Goal: Task Accomplishment & Management: Complete application form

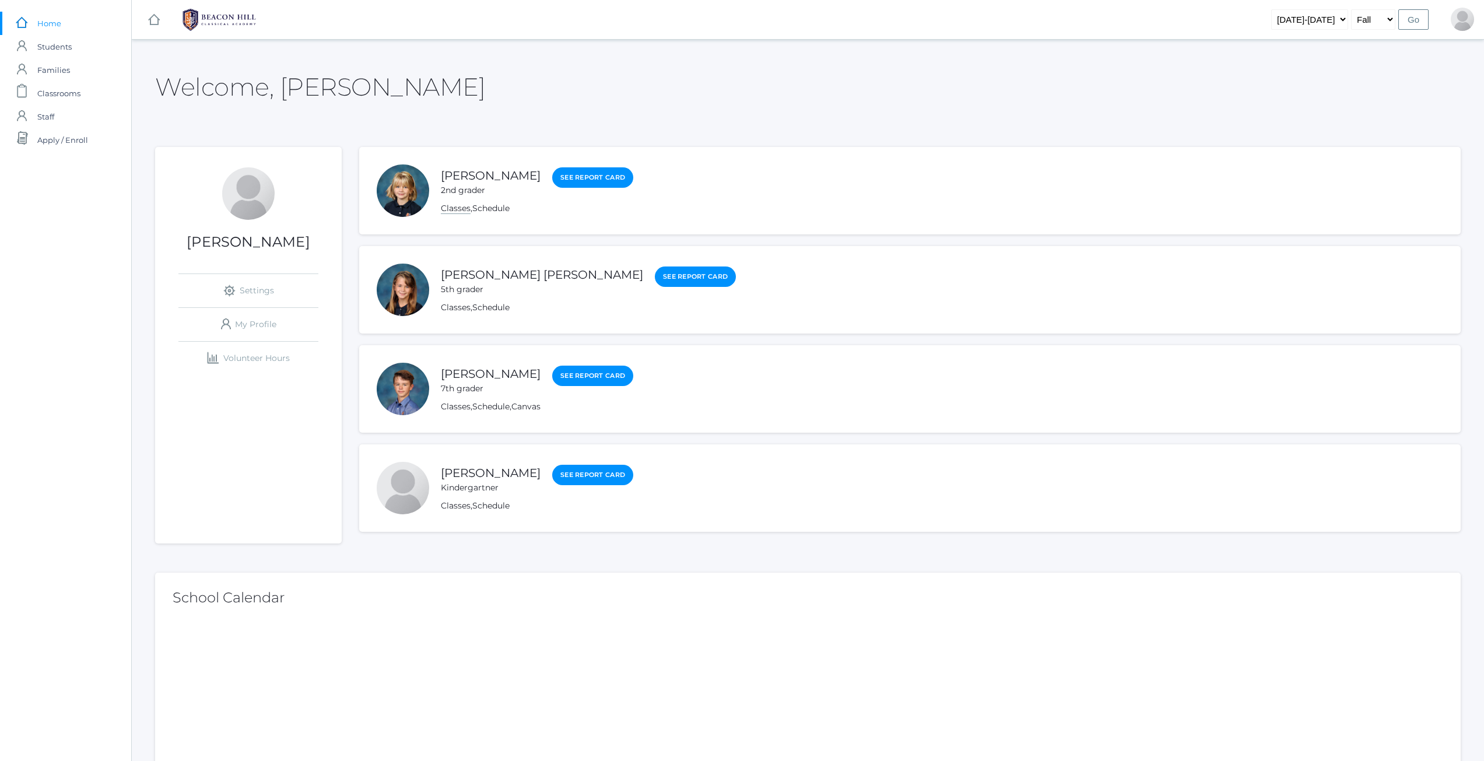
click at [469, 206] on link "Classes" at bounding box center [456, 208] width 30 height 11
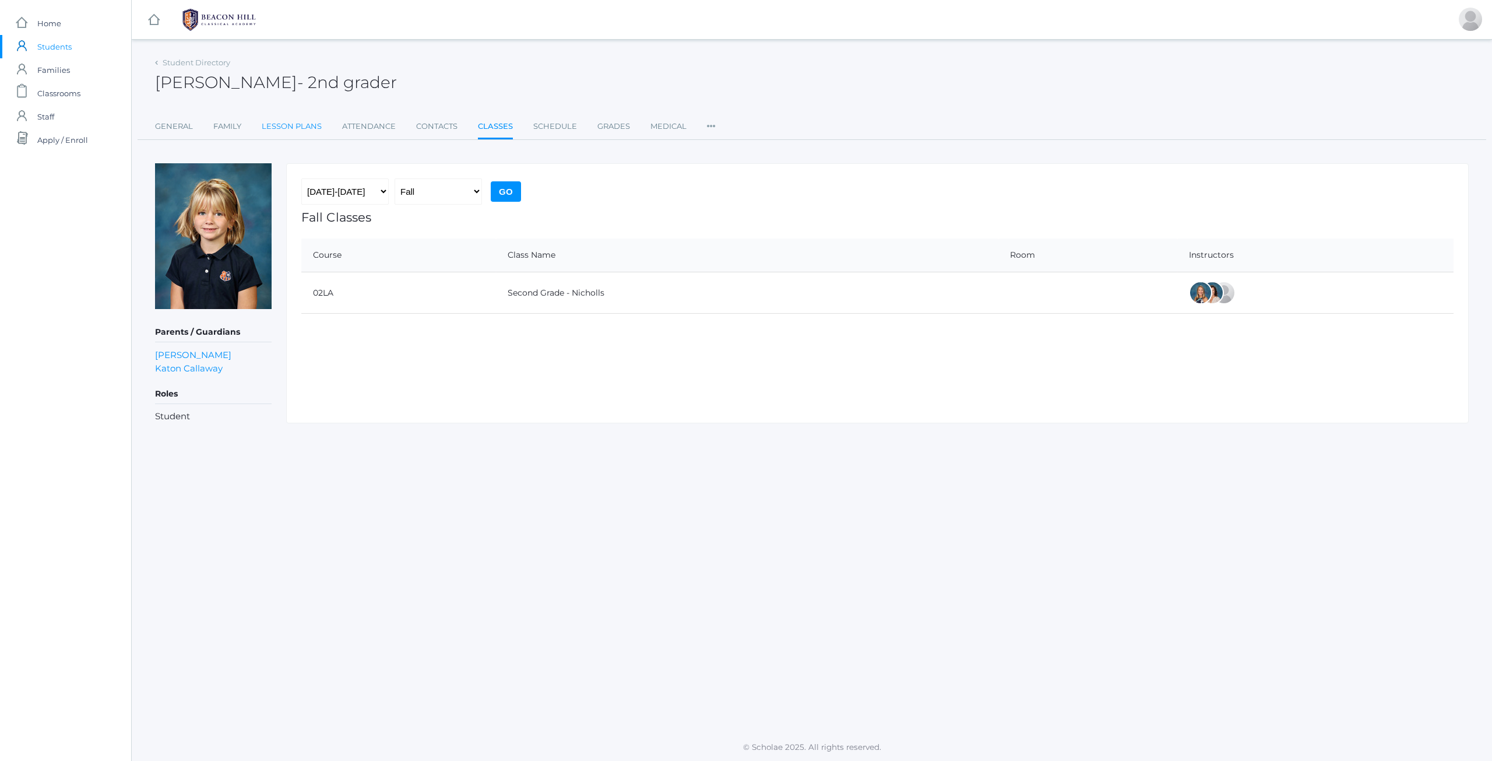
click at [271, 122] on link "Lesson Plans" at bounding box center [292, 126] width 60 height 23
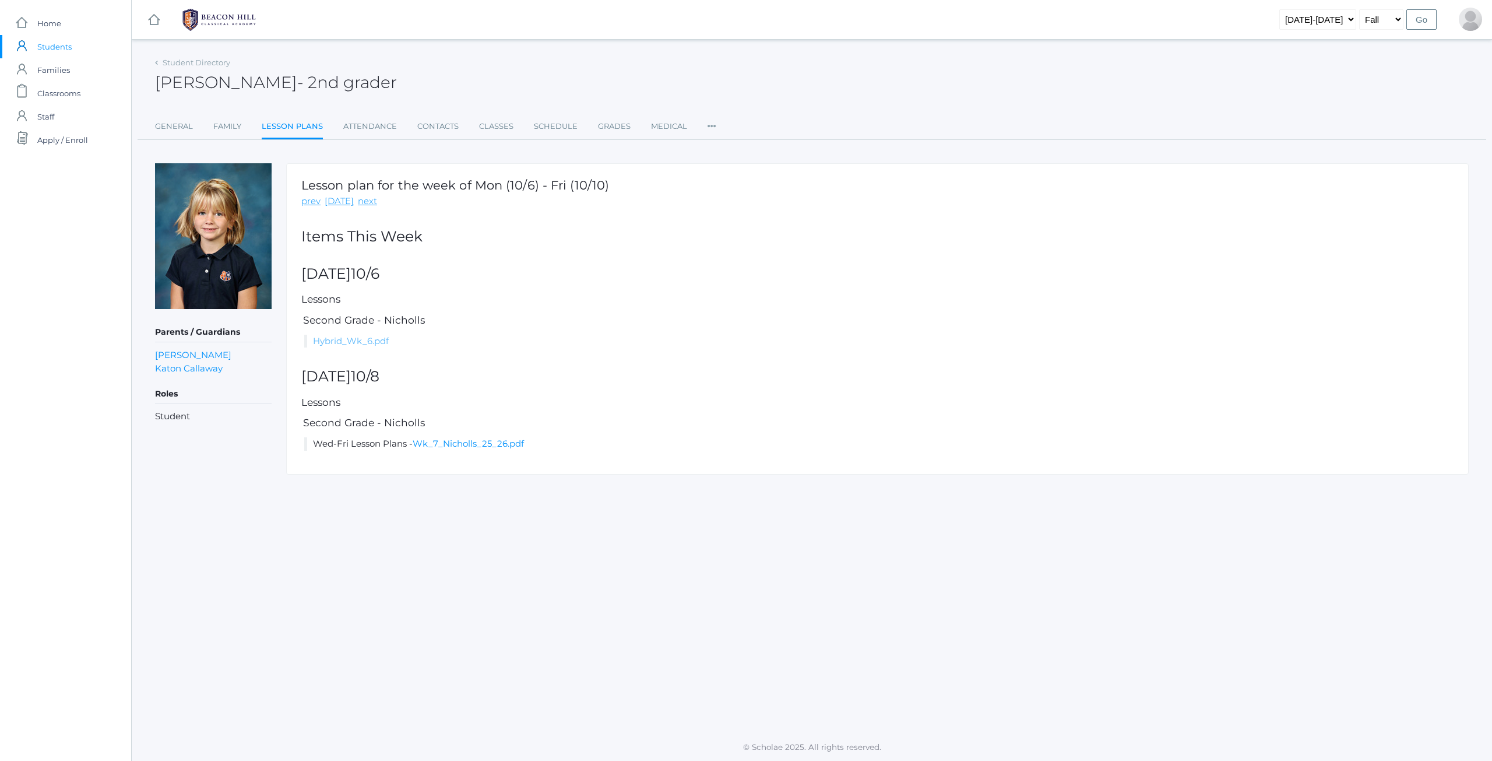
click at [353, 340] on link "Hybrid_Wk_6.pdf" at bounding box center [351, 340] width 76 height 11
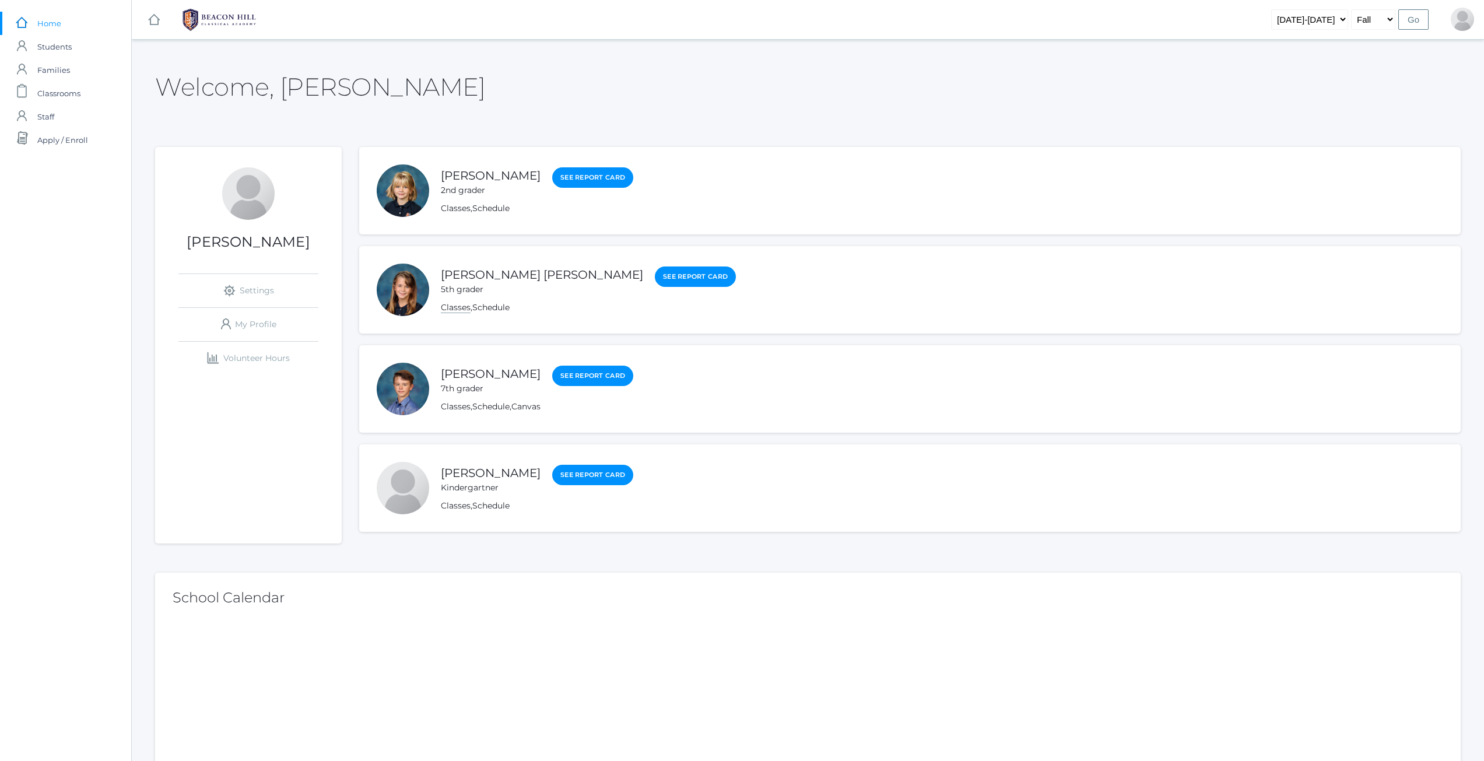
click at [453, 308] on link "Classes" at bounding box center [456, 307] width 30 height 11
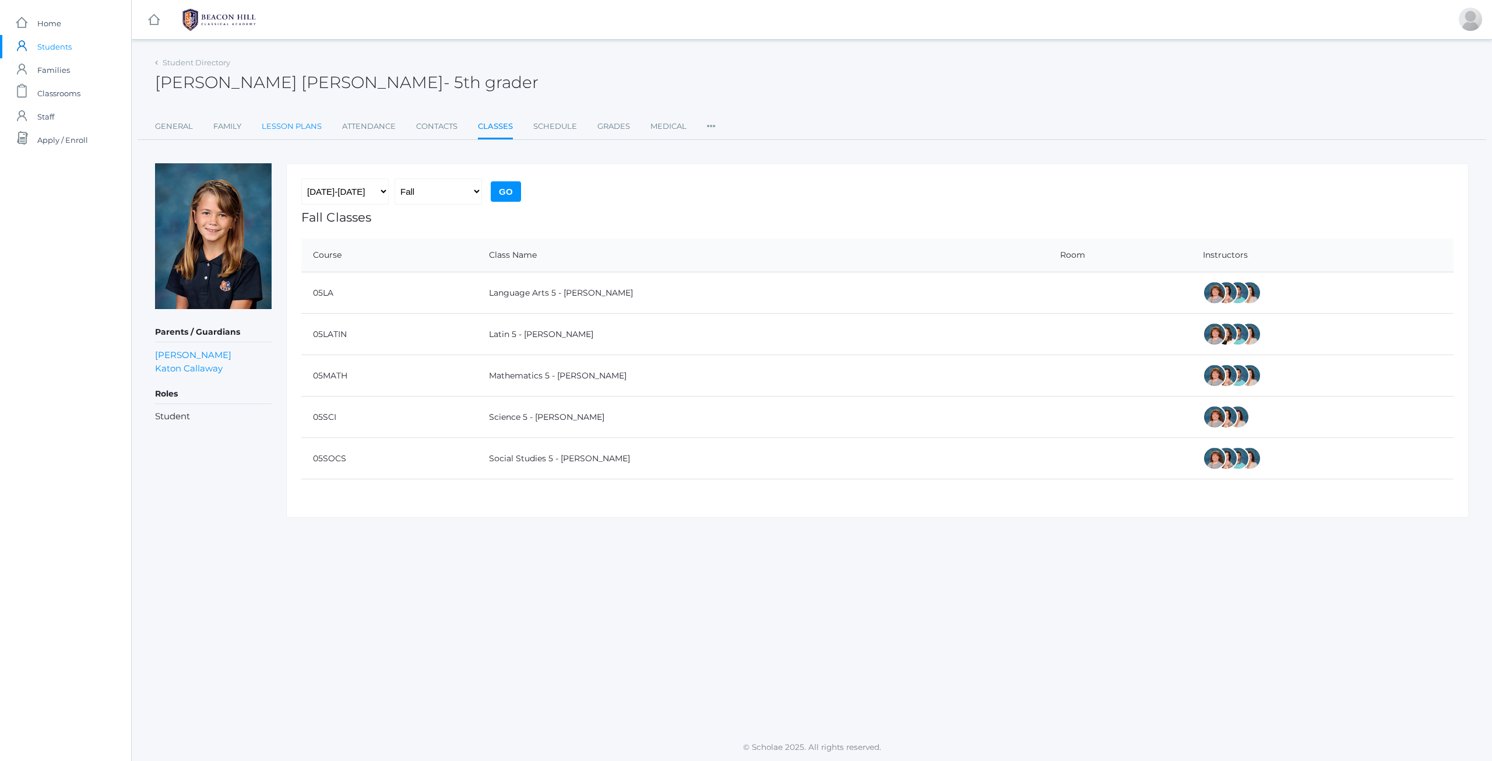
click at [289, 128] on link "Lesson Plans" at bounding box center [292, 126] width 60 height 23
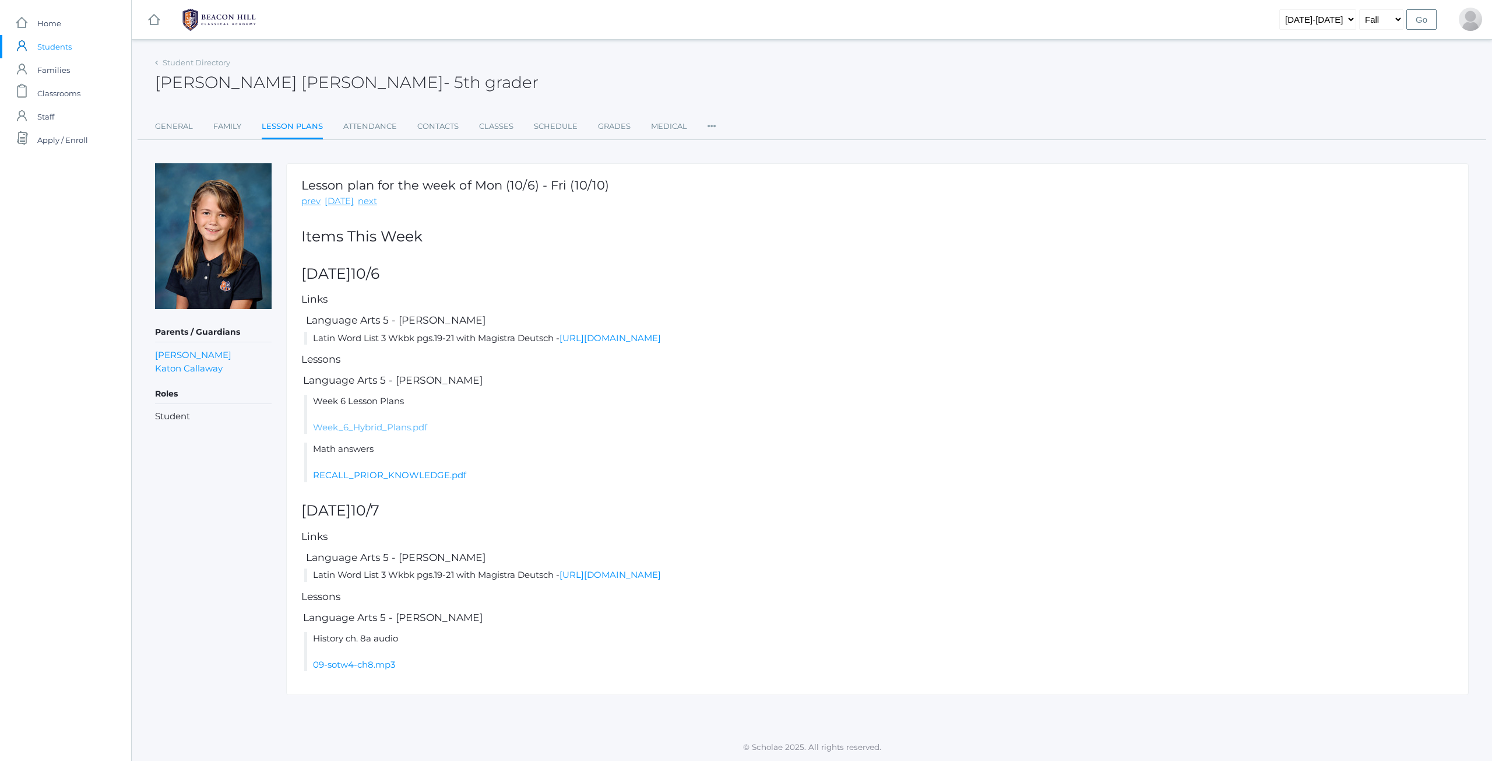
click at [405, 425] on link "Week_6_Hybrid_Plans.pdf" at bounding box center [370, 426] width 114 height 11
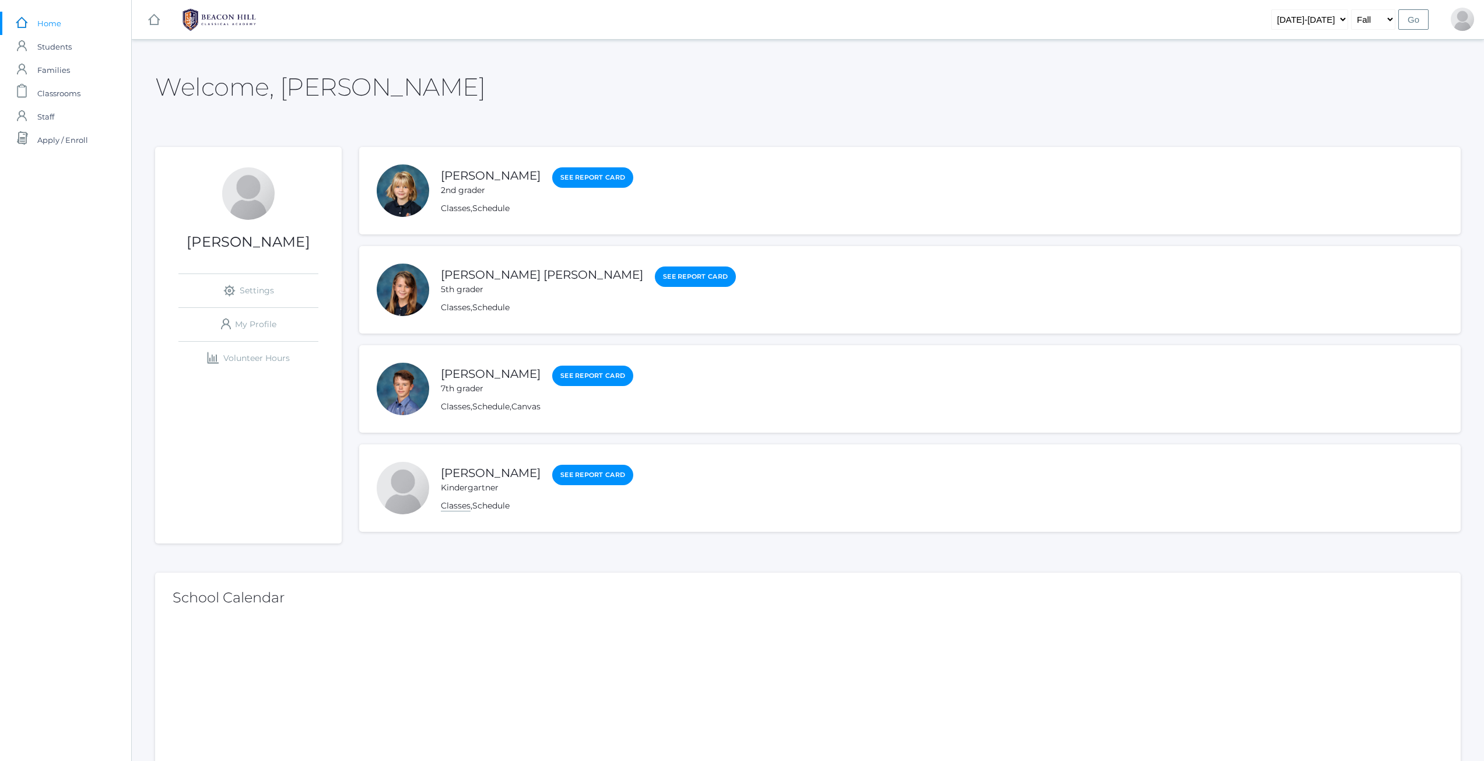
click at [458, 505] on link "Classes" at bounding box center [456, 505] width 30 height 11
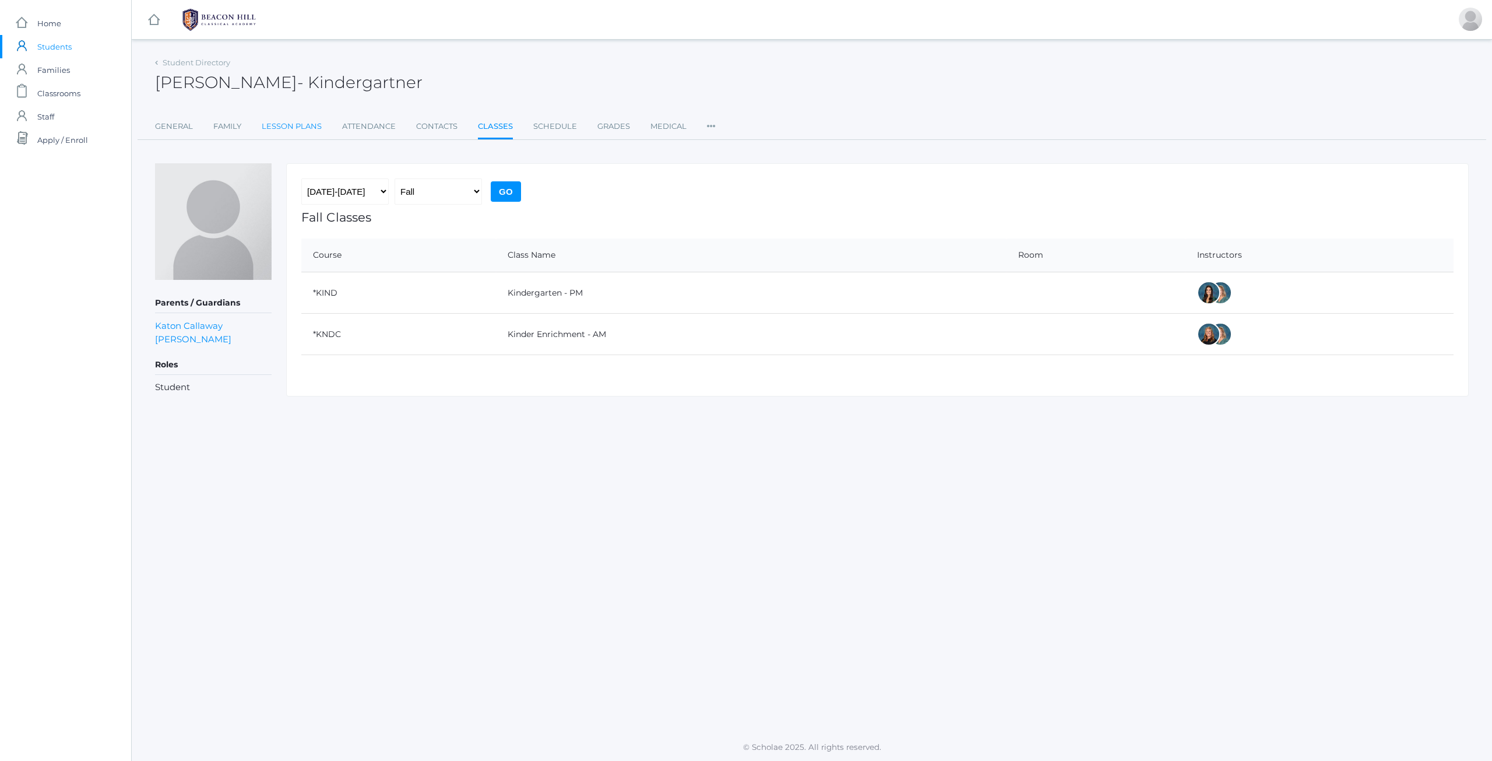
click at [277, 128] on link "Lesson Plans" at bounding box center [292, 126] width 60 height 23
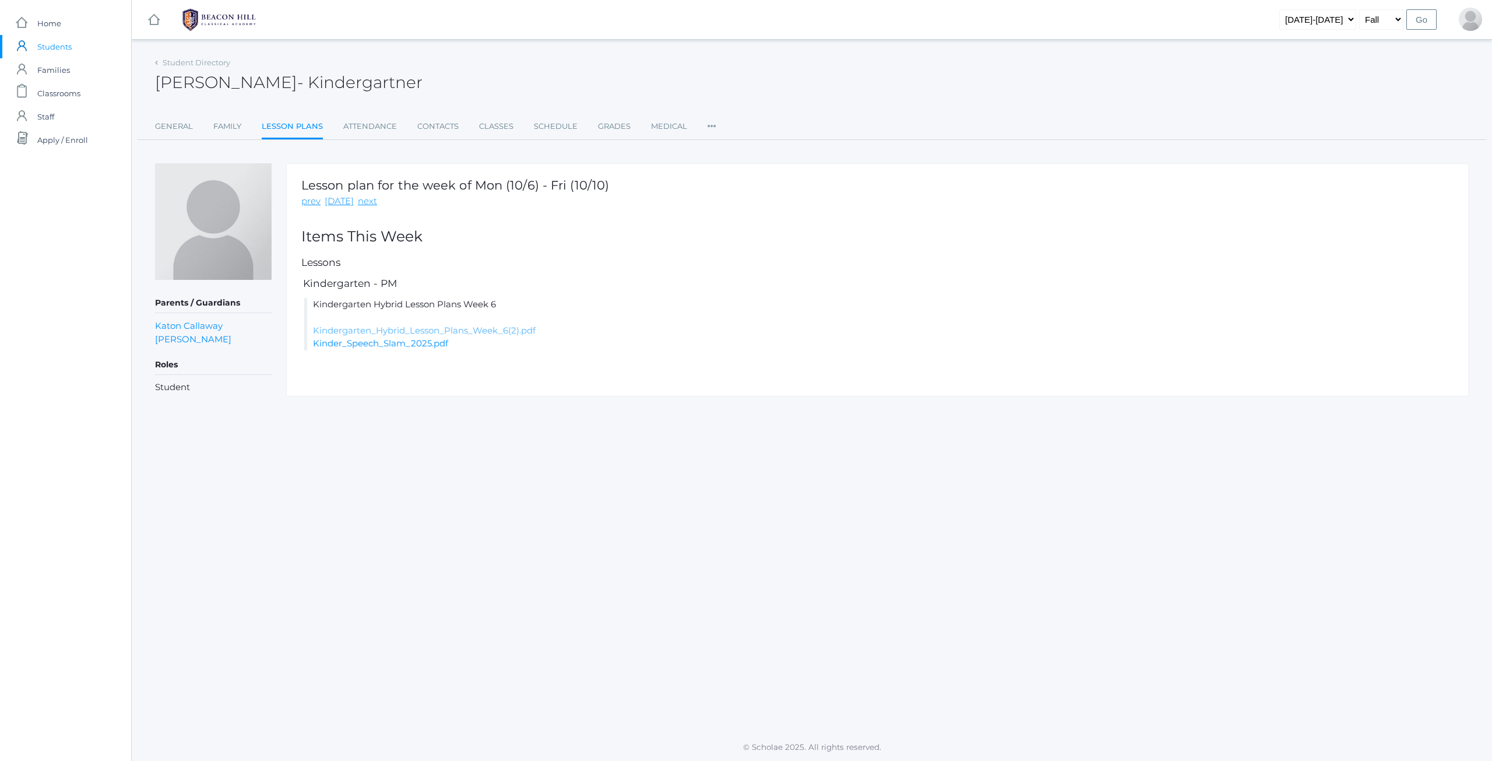
click at [497, 332] on link "Kindergarten_Hybrid_Lesson_Plans_Week_6(2).pdf" at bounding box center [424, 330] width 223 height 11
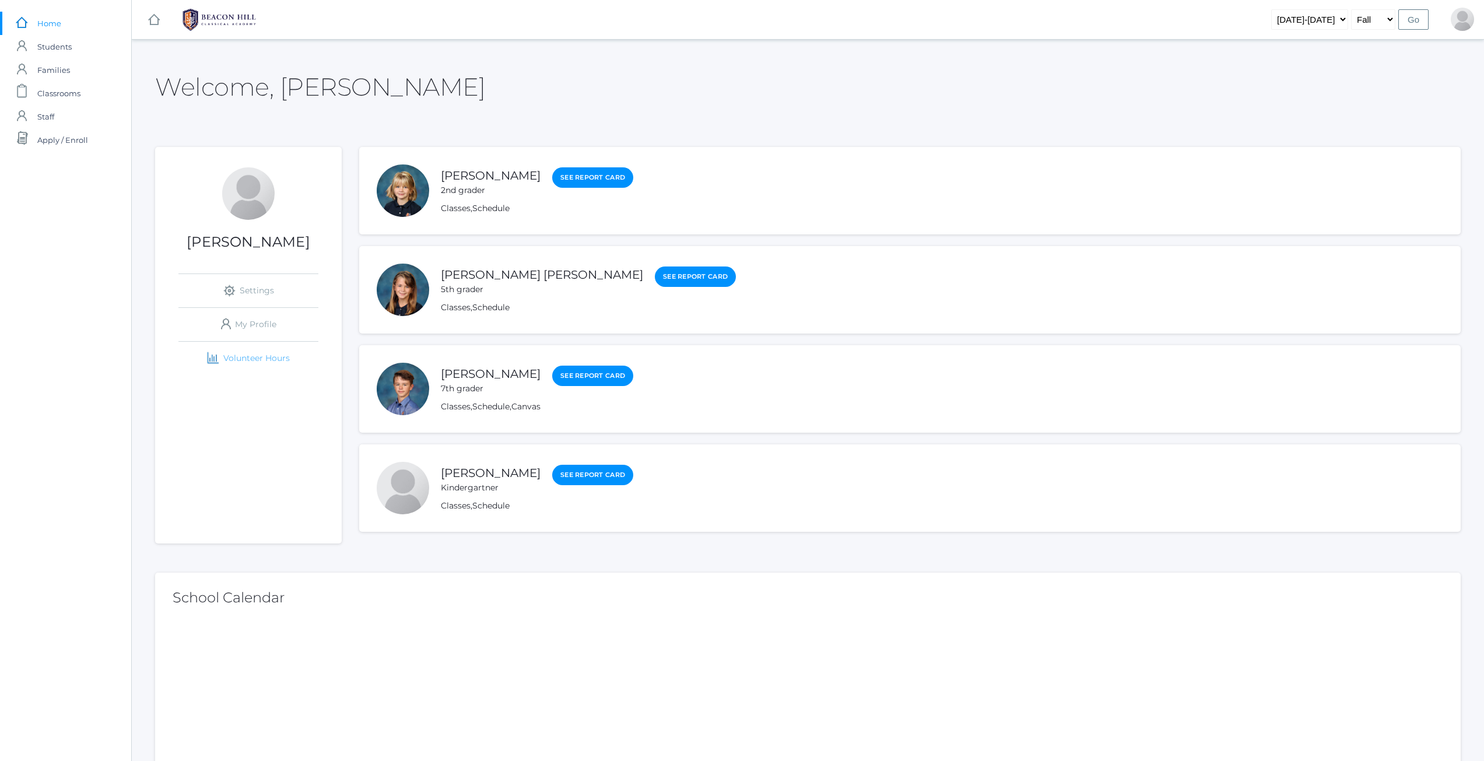
click at [266, 358] on link "icons/finance/bar-chart Created with Sketch. Volunteer Hours" at bounding box center [248, 358] width 140 height 33
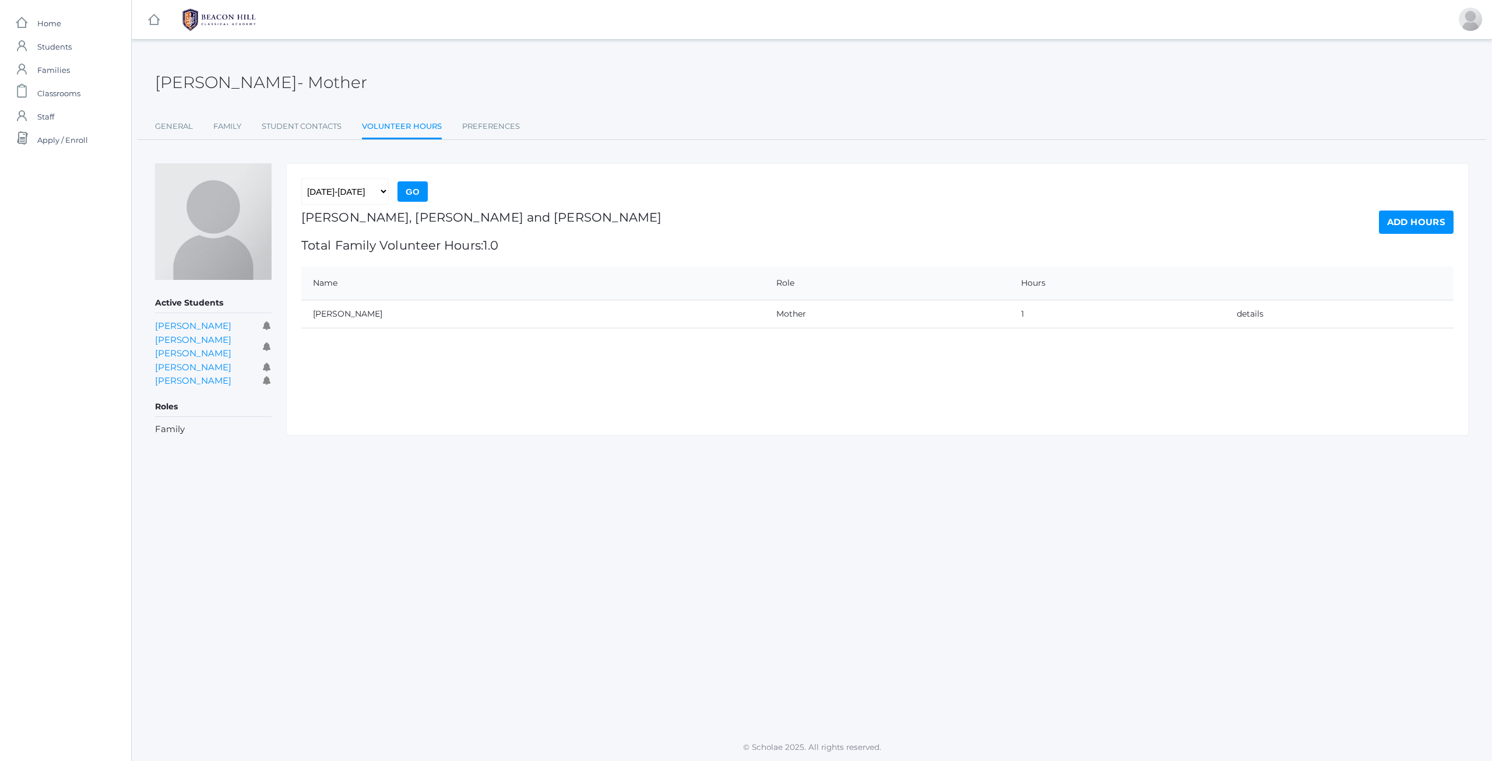
click at [1429, 217] on link "Add Hours" at bounding box center [1416, 221] width 75 height 23
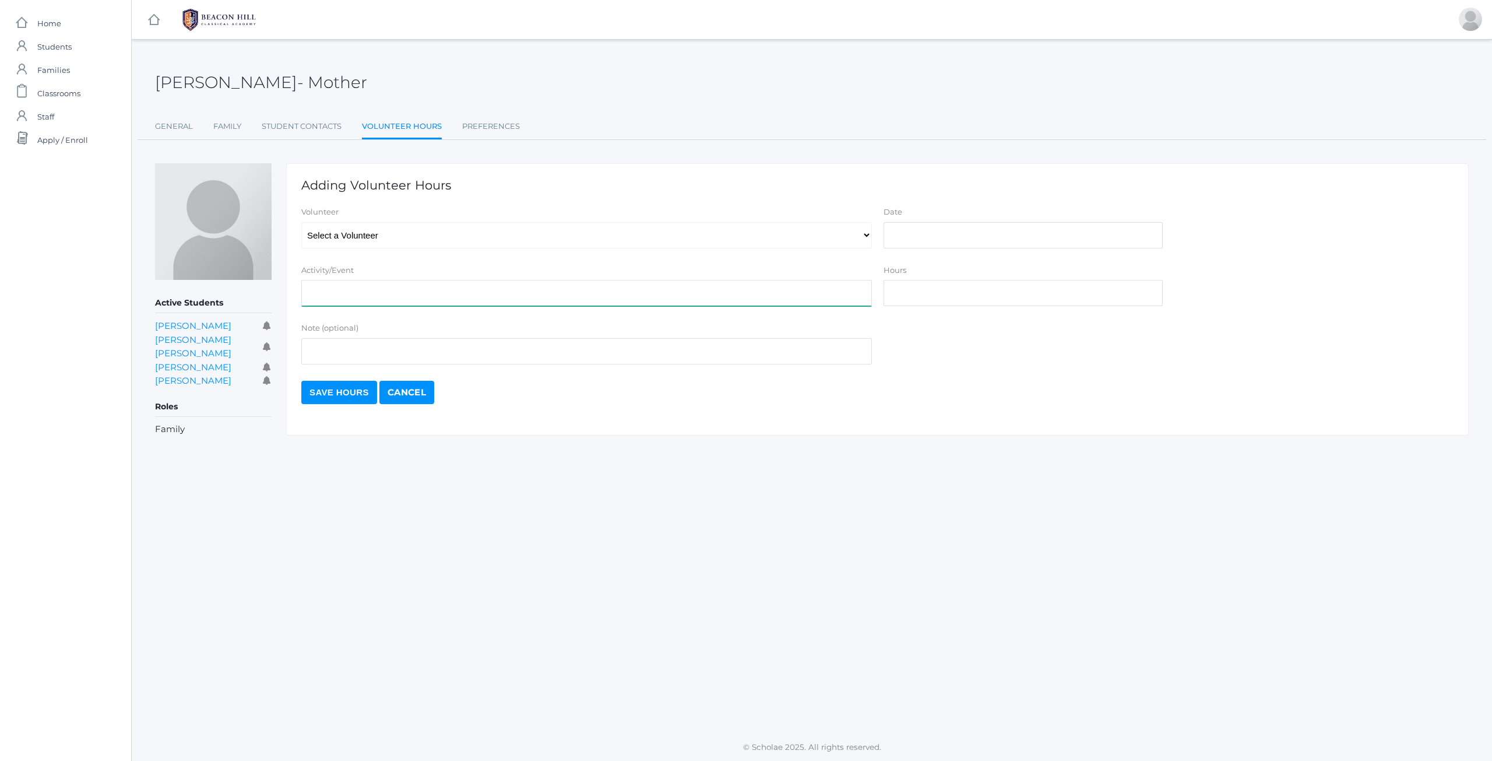
click at [388, 290] on input "Activity/Event" at bounding box center [586, 293] width 571 height 26
type input "field trip 2nd grade natural history museum"
click at [1008, 237] on input "Date" at bounding box center [1023, 235] width 279 height 26
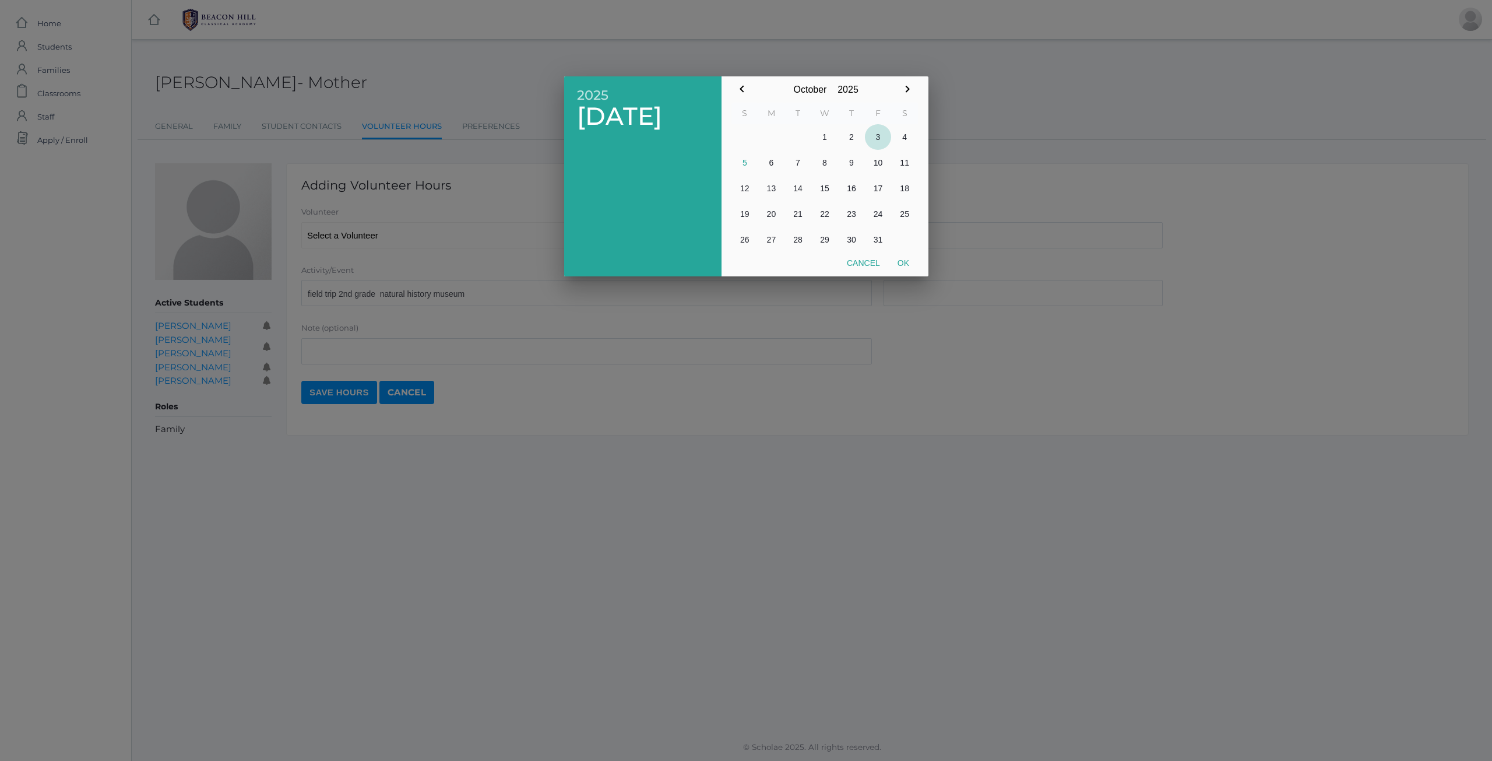
click at [882, 135] on button "3" at bounding box center [878, 137] width 27 height 26
click at [906, 261] on button "Ok" at bounding box center [903, 262] width 29 height 21
type input "[DATE]"
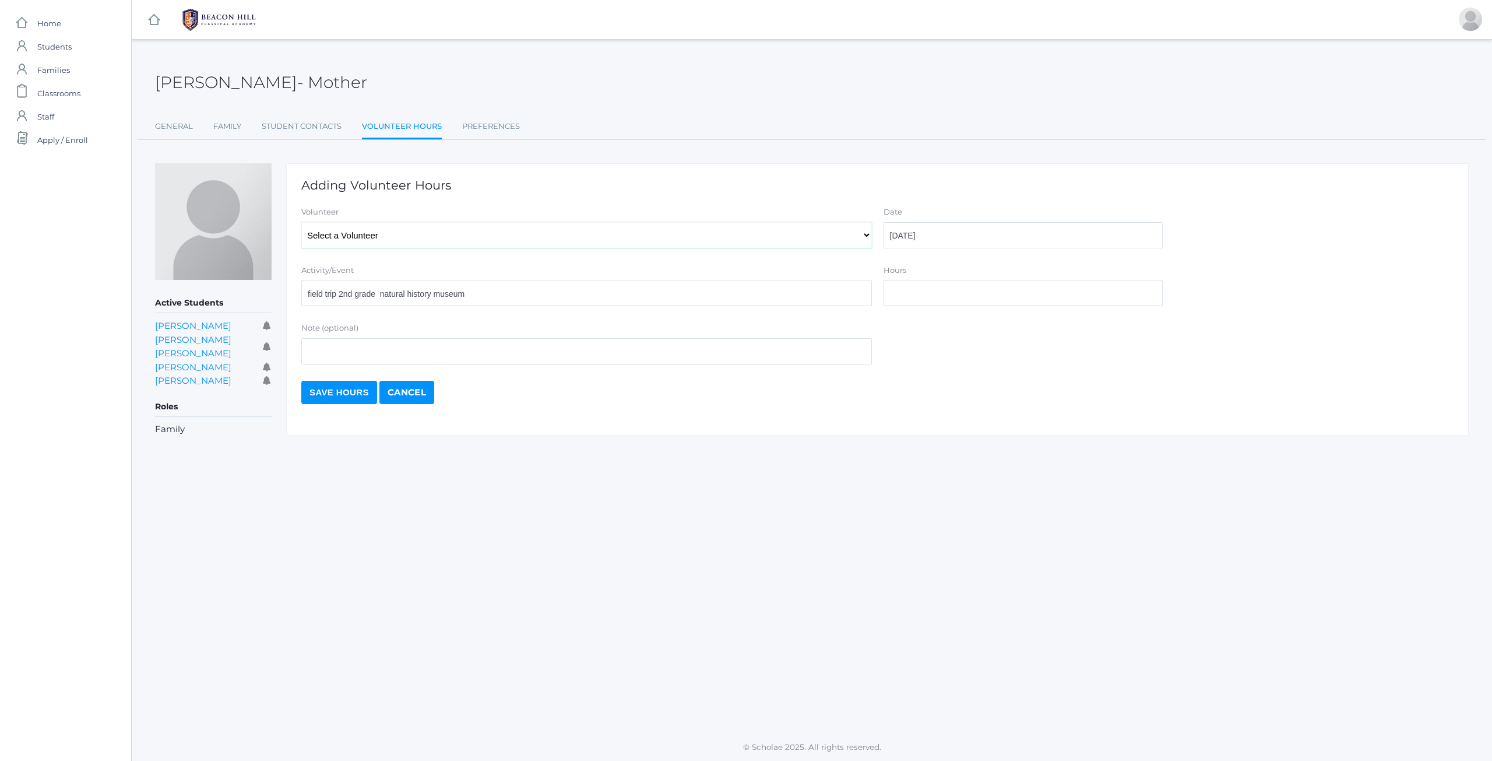
click at [486, 234] on select "Select a Volunteer Callaway, Erin Callaway, Kathy Callaway, Katon Callaway, Kee…" at bounding box center [586, 235] width 571 height 26
select select "3761"
click at [301, 222] on select "Select a Volunteer Callaway, Erin Callaway, Kathy Callaway, Katon Callaway, Kee…" at bounding box center [586, 235] width 571 height 26
click at [916, 290] on input "Hours" at bounding box center [1023, 293] width 279 height 26
type input "3"
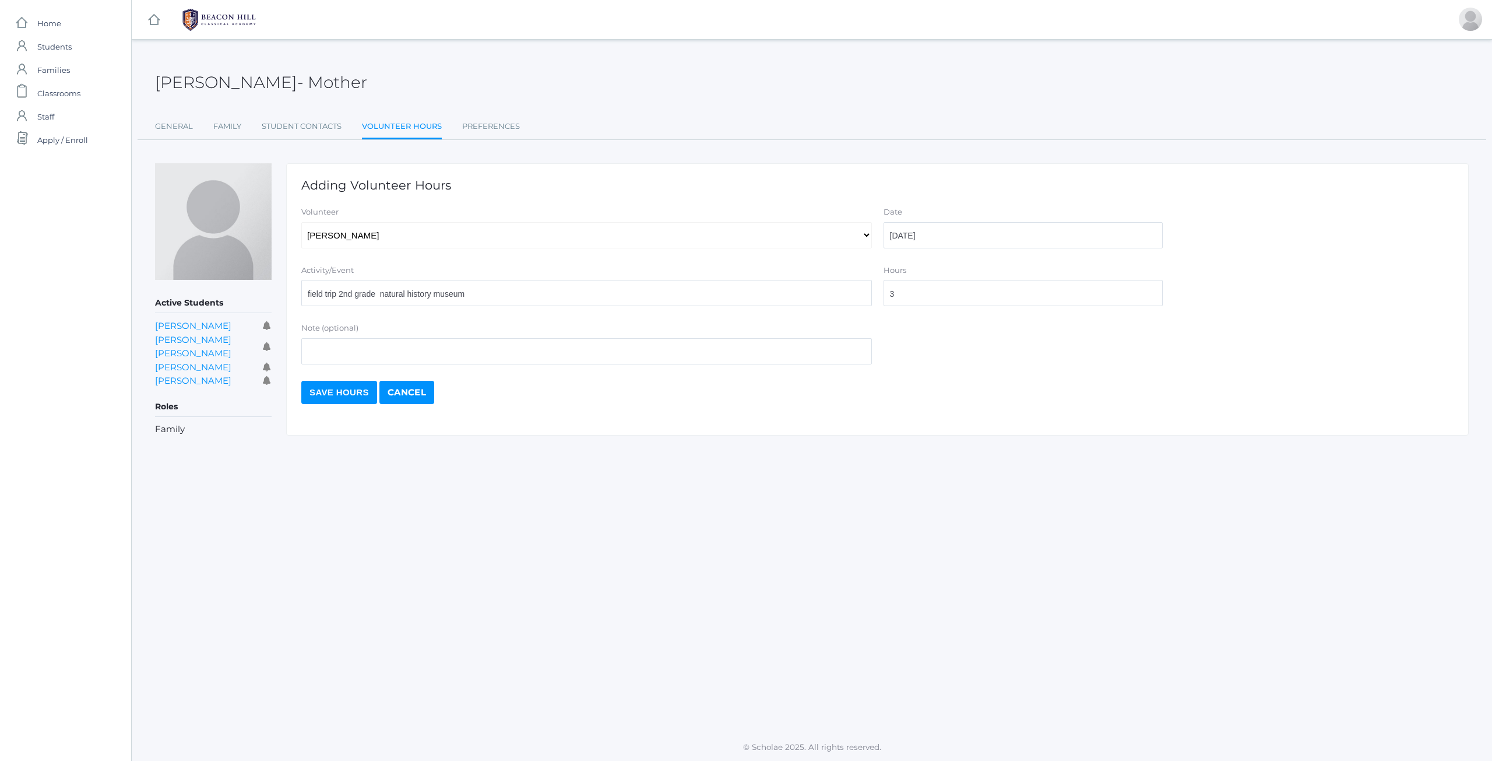
click at [335, 388] on input "Save Hours" at bounding box center [339, 392] width 76 height 23
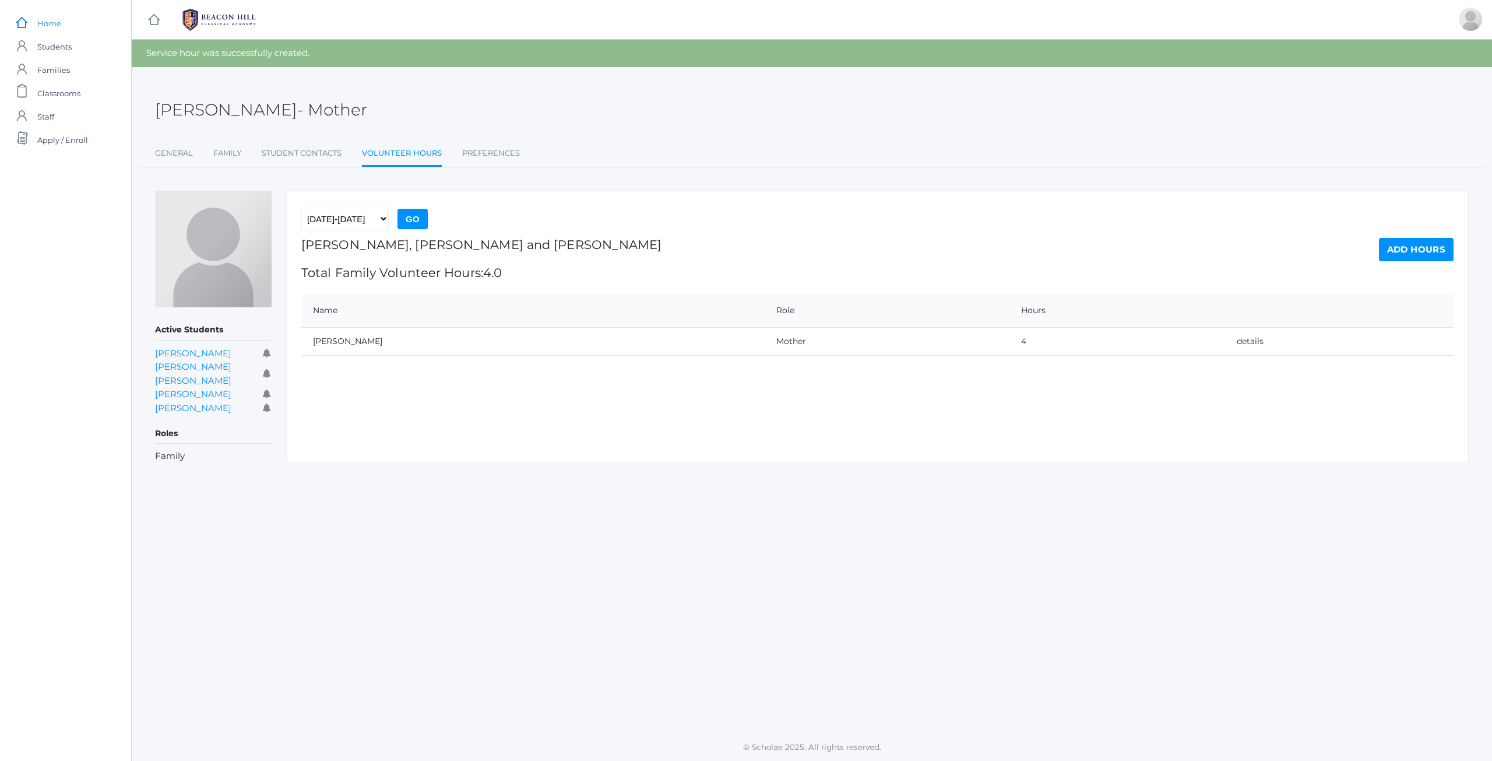
click at [64, 22] on link "icons/ui/navigation/home Created with Sketch. Home" at bounding box center [65, 23] width 131 height 23
